Goal: Communication & Community: Share content

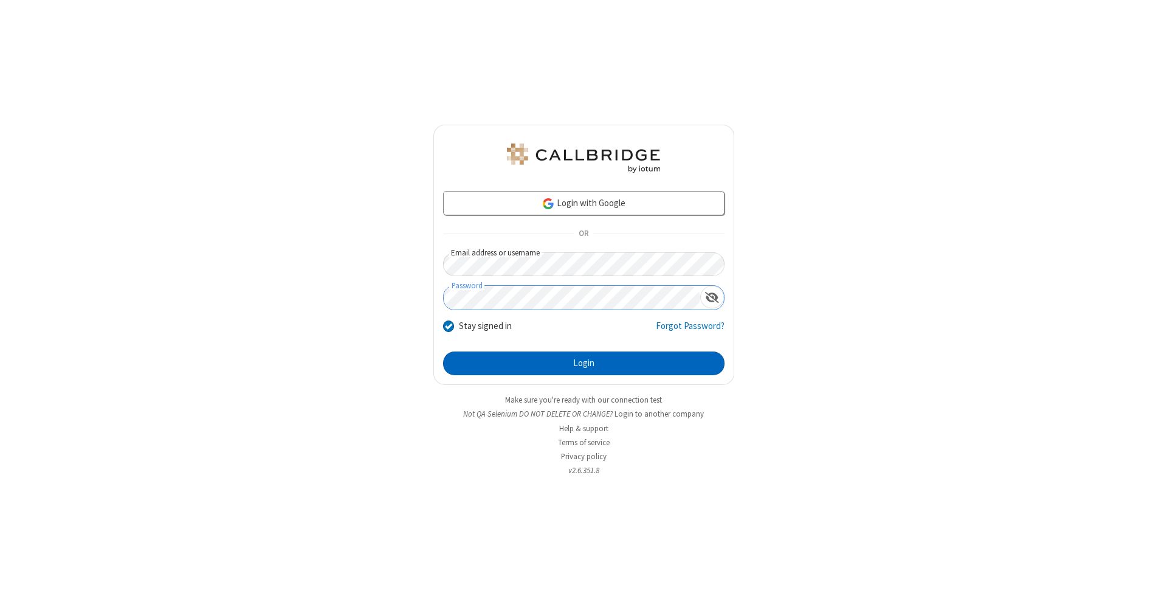
click at [583, 363] on button "Login" at bounding box center [583, 363] width 281 height 24
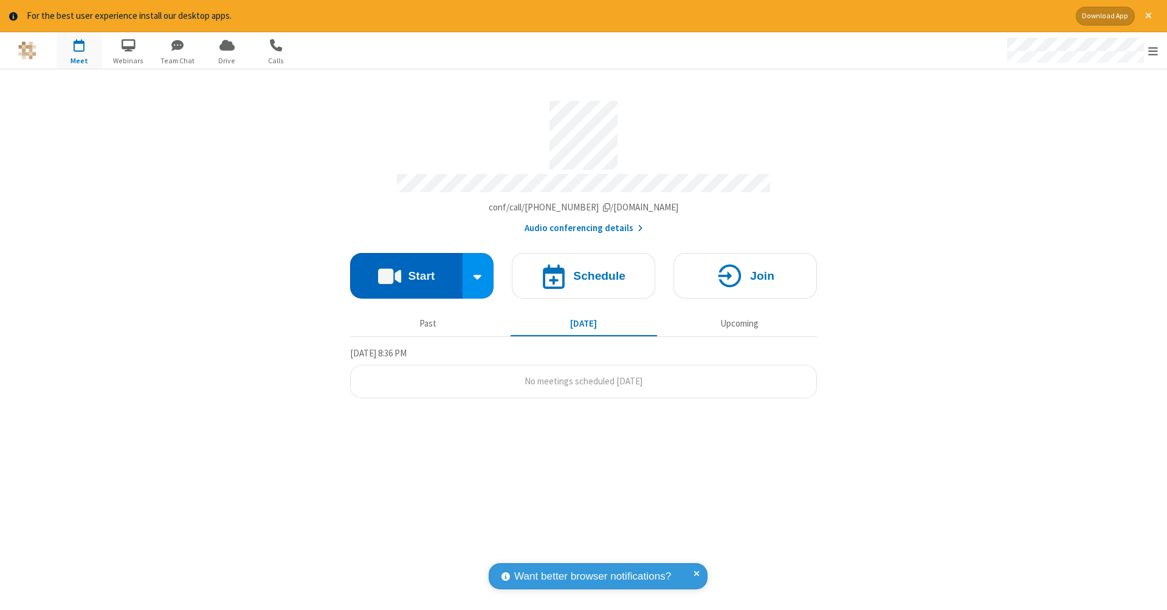
click at [406, 269] on button "Start" at bounding box center [406, 276] width 112 height 46
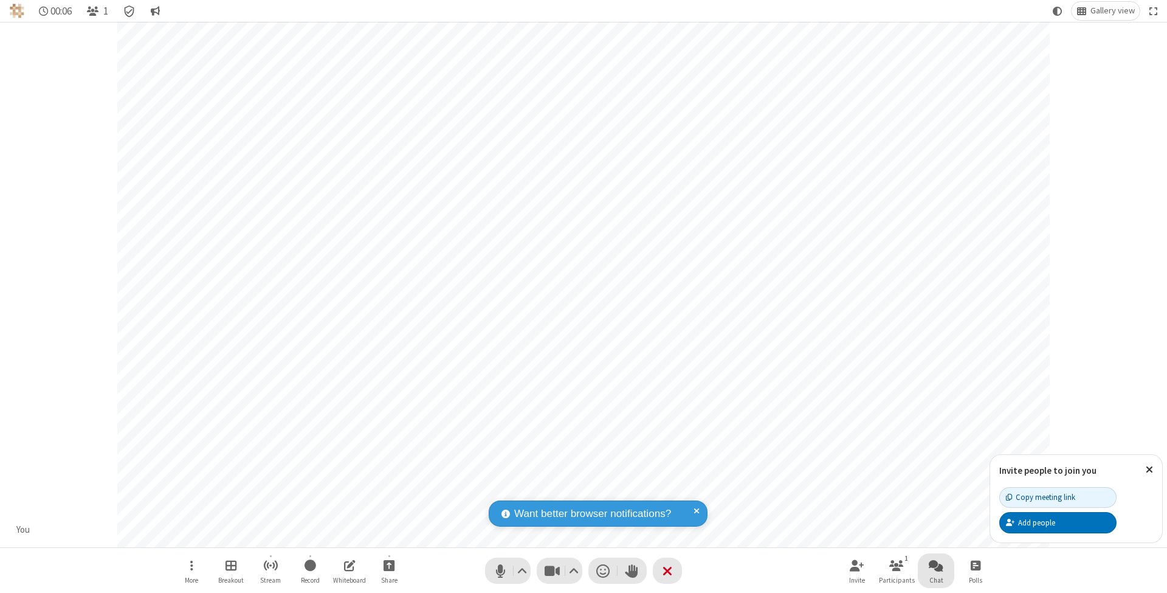
click at [935, 565] on span "Open chat" at bounding box center [936, 564] width 15 height 15
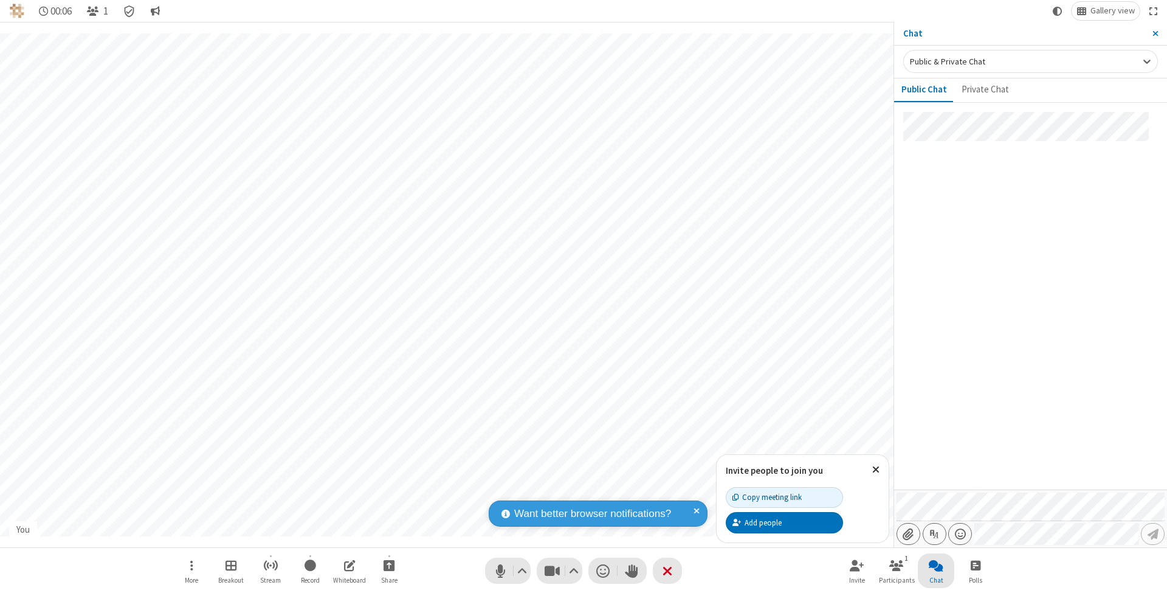
type input "C:\fakepath\doc_test.docx"
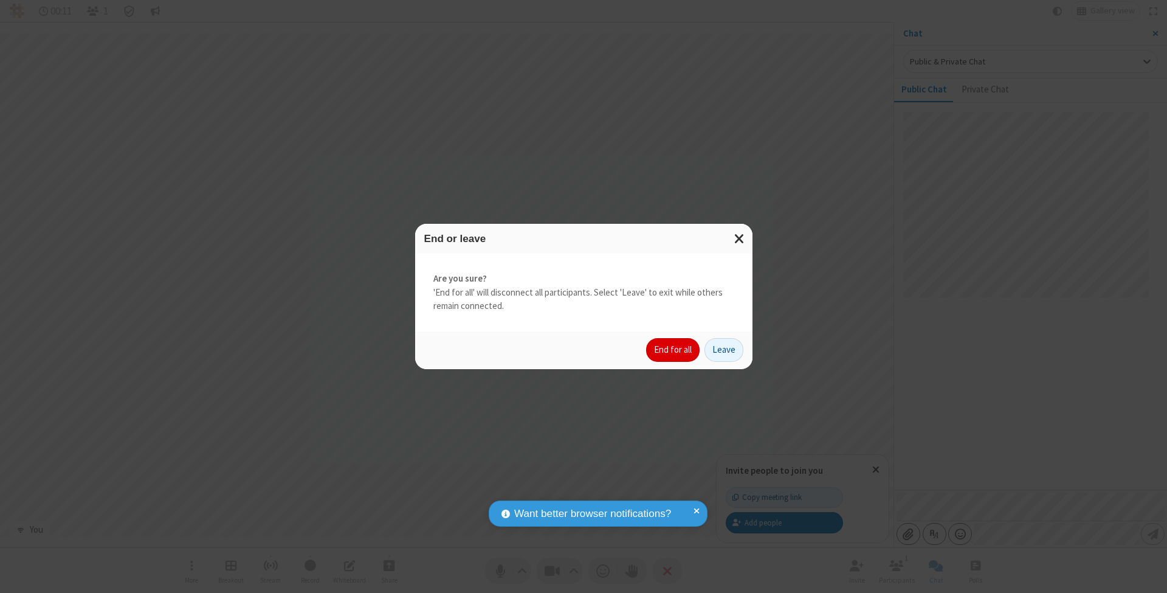
click at [673, 349] on button "End for all" at bounding box center [672, 350] width 53 height 24
